Goal: Find specific page/section: Find specific page/section

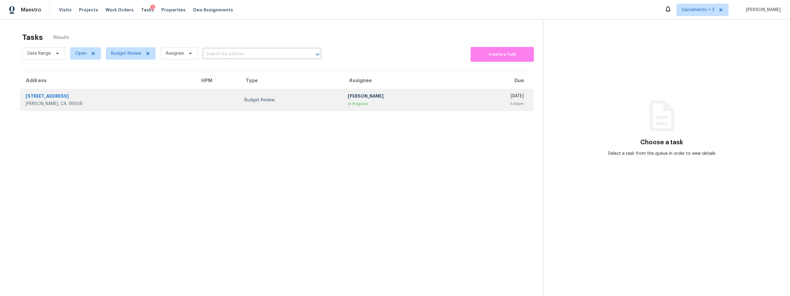
click at [61, 96] on div "4620 Lue Ln" at bounding box center [108, 97] width 164 height 8
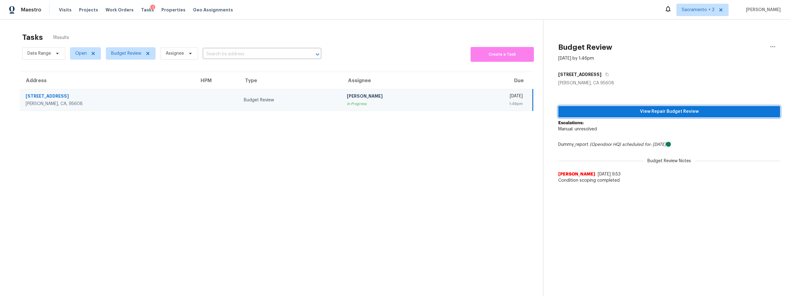
click at [705, 110] on span "View Repair Budget Review" at bounding box center [669, 112] width 212 height 8
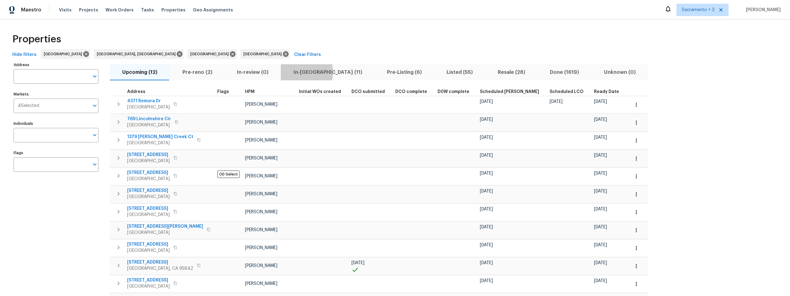
click at [290, 72] on span "In-reno (11)" at bounding box center [327, 72] width 86 height 9
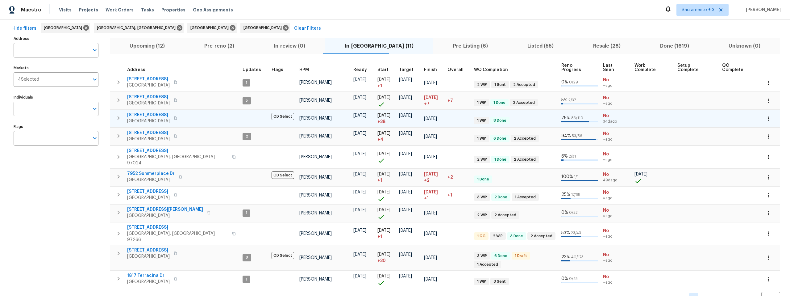
scroll to position [27, 0]
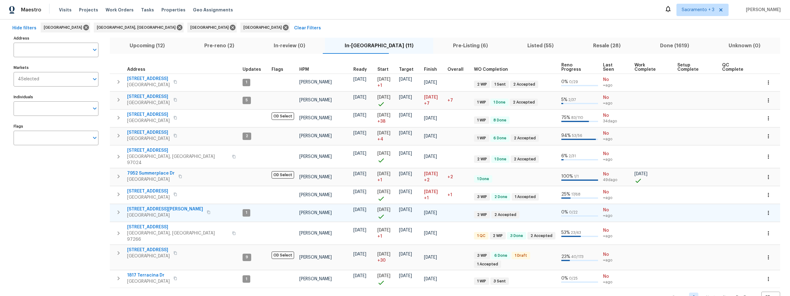
click at [207, 210] on icon "button" at bounding box center [208, 211] width 3 height 3
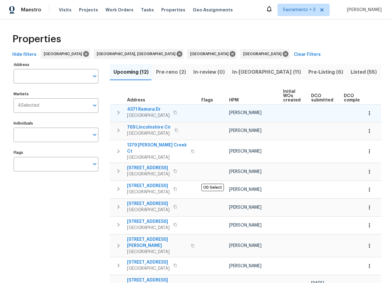
click at [155, 113] on span "Union City, CA 94587" at bounding box center [148, 116] width 43 height 6
click at [366, 112] on icon "button" at bounding box center [369, 113] width 6 height 6
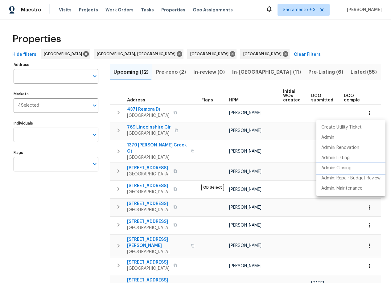
click at [341, 169] on p "Admin: Closing" at bounding box center [336, 168] width 30 height 6
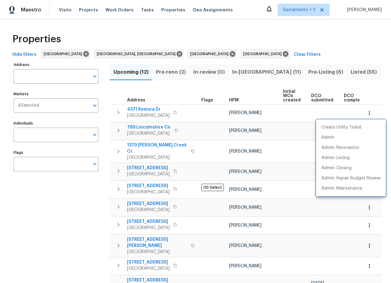
click at [175, 114] on div at bounding box center [195, 141] width 391 height 283
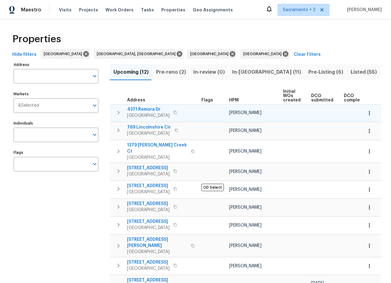
click at [176, 112] on icon "button" at bounding box center [175, 113] width 4 height 4
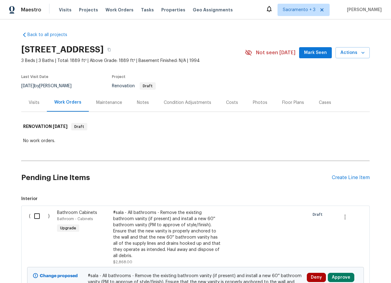
click at [34, 103] on div "Visits" at bounding box center [34, 103] width 11 height 6
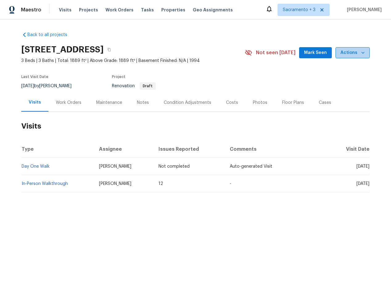
click at [357, 55] on span "Actions" at bounding box center [353, 53] width 24 height 8
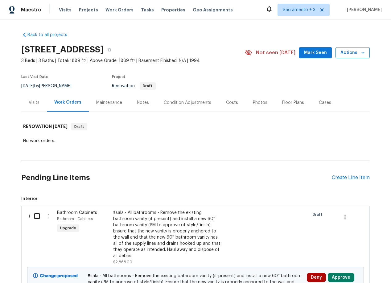
click at [360, 54] on icon "button" at bounding box center [363, 53] width 6 height 6
